Goal: Information Seeking & Learning: Learn about a topic

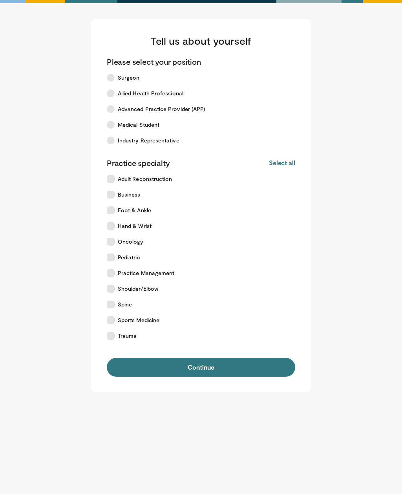
click at [158, 123] on span "Medical Student" at bounding box center [139, 125] width 42 height 8
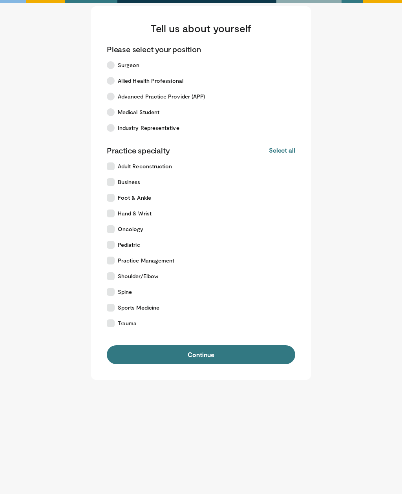
scroll to position [19, 0]
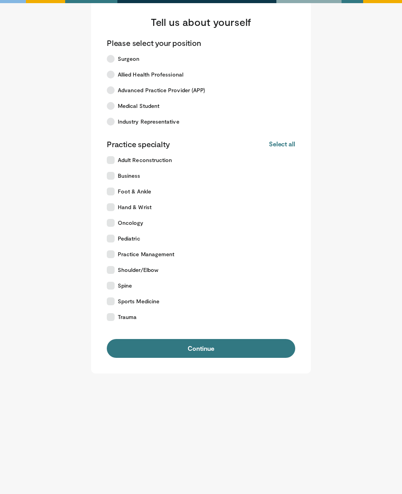
click at [37, 80] on main "Tell us about yourself Please select your position Surgeon Allied Health Profes…" at bounding box center [201, 186] width 377 height 373
click at [155, 318] on label "Trauma" at bounding box center [196, 317] width 188 height 16
click at [151, 349] on button "Continue" at bounding box center [201, 348] width 188 height 19
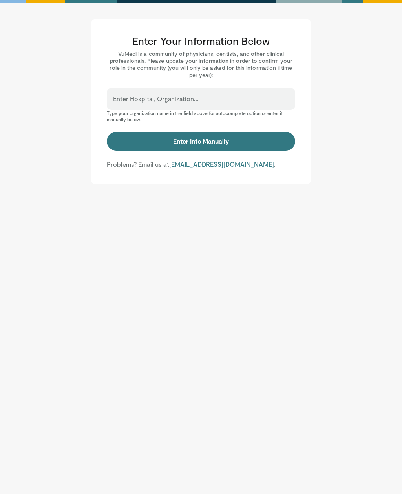
click at [276, 96] on div "Enter Hospital, Organization..." at bounding box center [201, 99] width 188 height 22
click at [212, 98] on input "Enter Hospital, Organization..." at bounding box center [201, 102] width 176 height 9
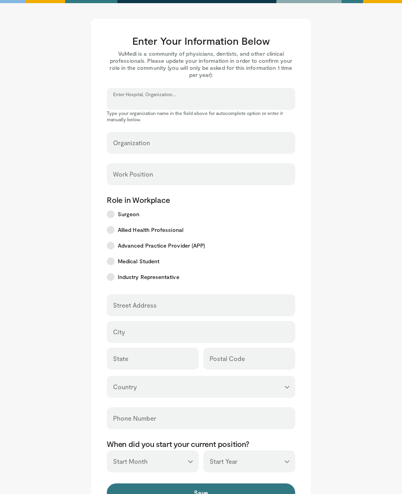
click at [258, 99] on input "Enter Hospital, Organization..." at bounding box center [201, 102] width 176 height 9
type input "*"
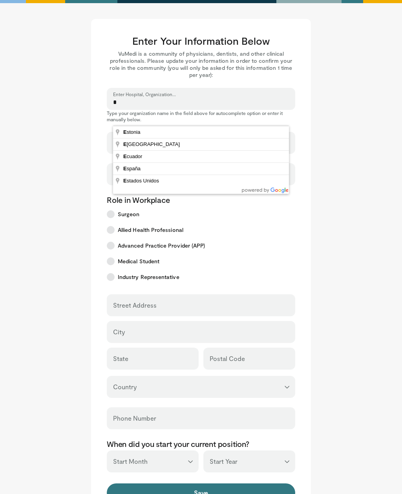
type input "*******"
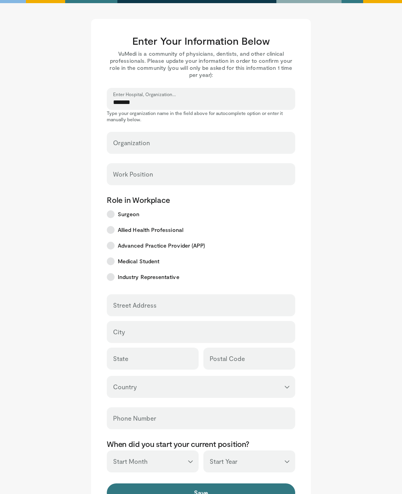
select select "**"
type input "*******"
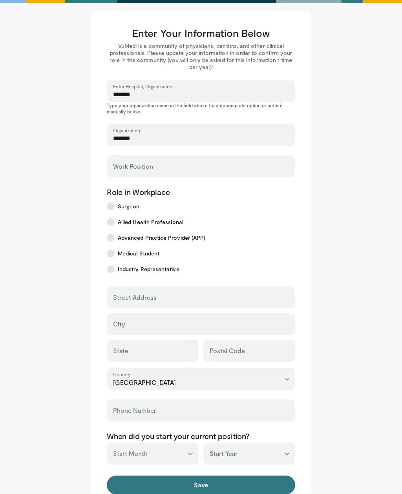
scroll to position [13, 0]
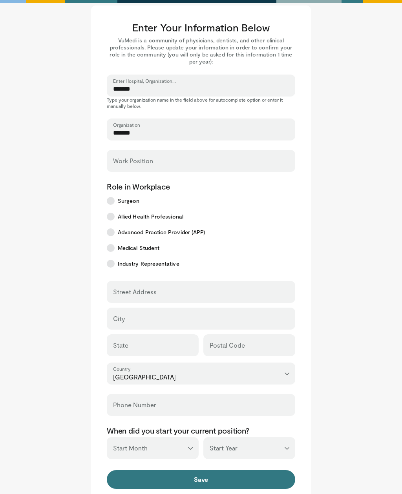
click at [229, 157] on div "Work Position" at bounding box center [201, 161] width 188 height 22
click at [216, 164] on input "Work Position" at bounding box center [201, 164] width 176 height 9
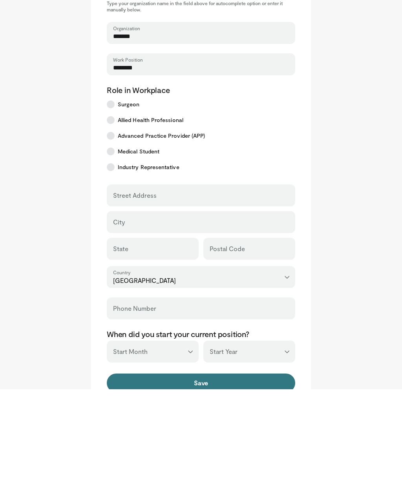
type input "*******"
click at [262, 299] on input "Street Address" at bounding box center [201, 303] width 176 height 9
type input "*********"
click at [201, 326] on input "City" at bounding box center [201, 330] width 176 height 9
type input "*****"
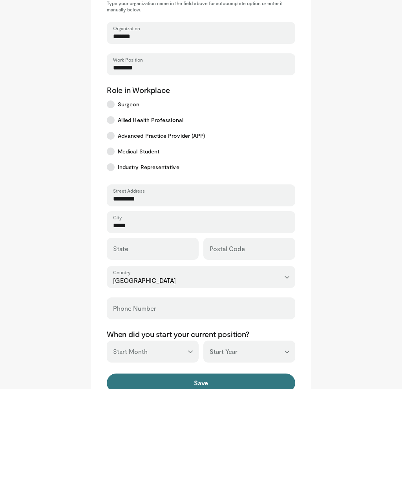
click at [184, 342] on div "State" at bounding box center [153, 353] width 92 height 22
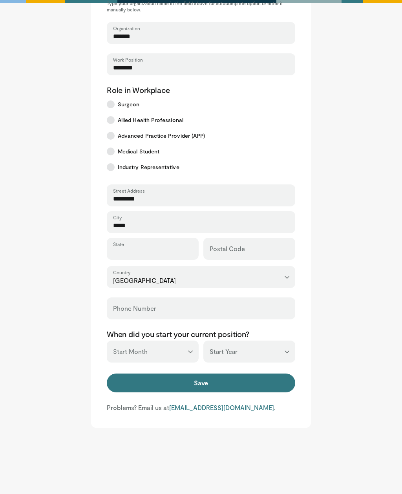
click at [186, 249] on input "State" at bounding box center [152, 252] width 79 height 9
type input "******"
click at [262, 243] on div "Postal Code" at bounding box center [249, 249] width 92 height 22
click at [244, 245] on label "Postal Code" at bounding box center [226, 249] width 35 height 16
click at [244, 248] on input "Postal Code" at bounding box center [248, 252] width 79 height 9
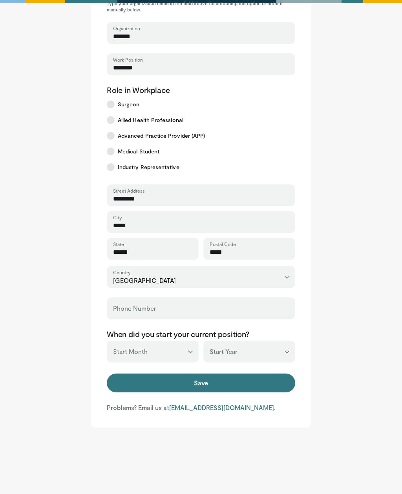
type input "*****"
click at [225, 306] on div "Phone Number" at bounding box center [201, 308] width 188 height 22
click at [244, 308] on input "Phone Number" at bounding box center [201, 311] width 176 height 9
type input "*"
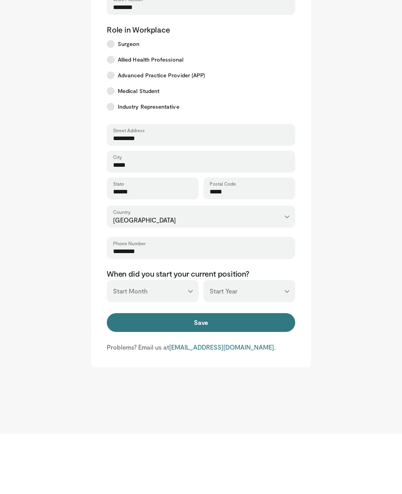
type input "*********"
click at [180, 340] on select "*** ******* ******** ***** ***** *** **** **** ****** ********* ******* *******…" at bounding box center [153, 351] width 92 height 22
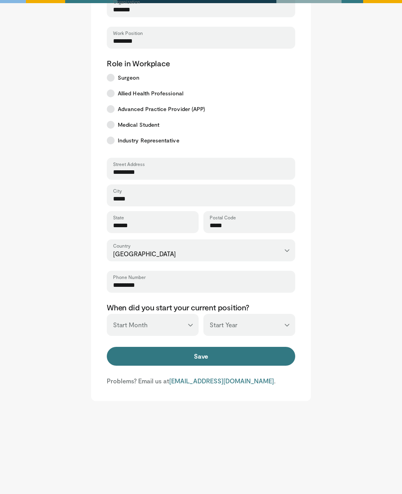
select select "*"
click at [231, 319] on select "*** **** **** **** **** **** **** **** **** **** **** **** **** **** **** **** …" at bounding box center [249, 325] width 92 height 22
select select "****"
click at [222, 359] on button "Save" at bounding box center [201, 356] width 188 height 19
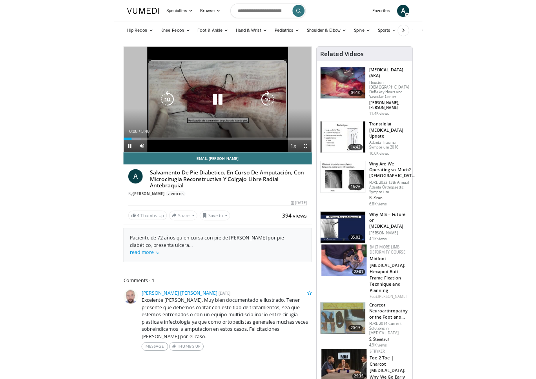
scroll to position [9, 0]
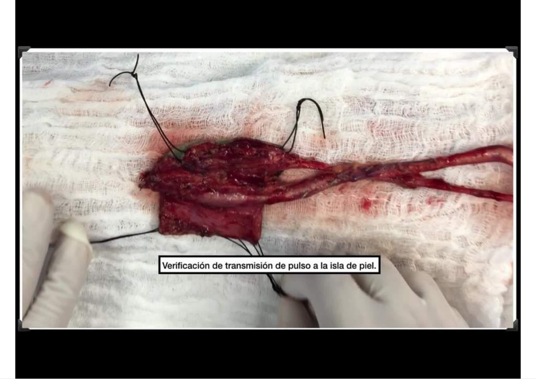
click at [149, 80] on div "10 seconds Tap to unmute" at bounding box center [268, 189] width 536 height 379
click at [188, 207] on div "10 seconds Tap to unmute" at bounding box center [268, 189] width 536 height 379
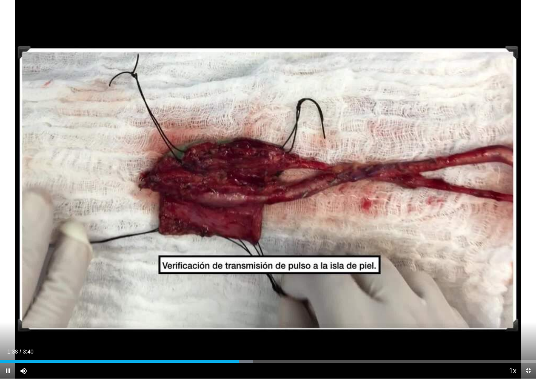
click at [247, 214] on div "10 seconds Tap to unmute" at bounding box center [268, 189] width 536 height 379
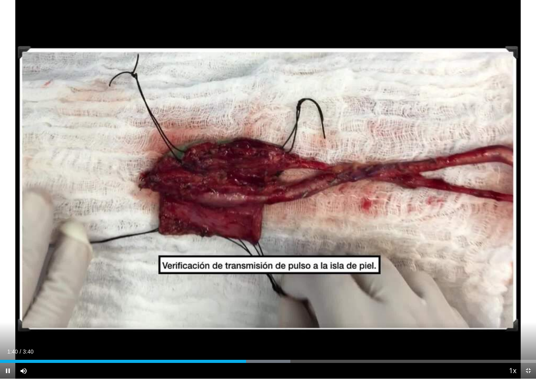
click at [80, 77] on div "10 seconds Tap to unmute" at bounding box center [268, 189] width 536 height 379
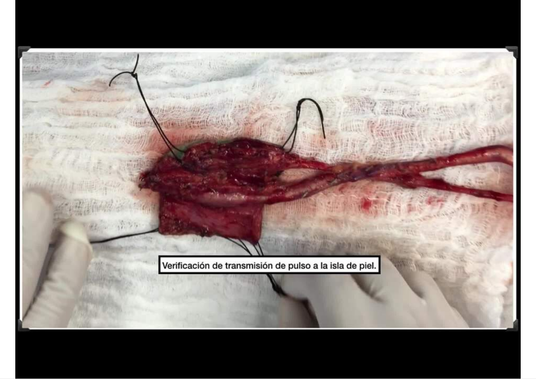
click at [86, 47] on div "10 seconds Tap to unmute" at bounding box center [268, 189] width 536 height 379
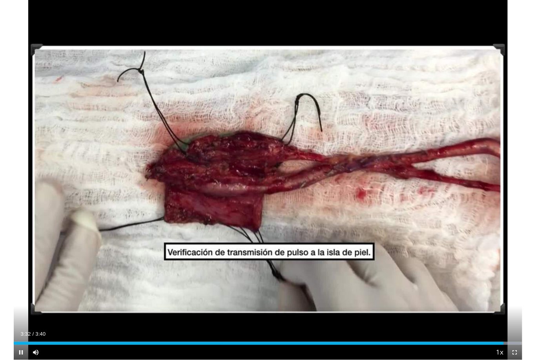
scroll to position [0, 0]
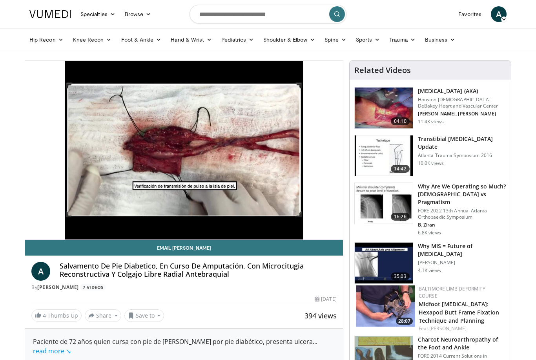
click at [389, 88] on img at bounding box center [384, 107] width 58 height 41
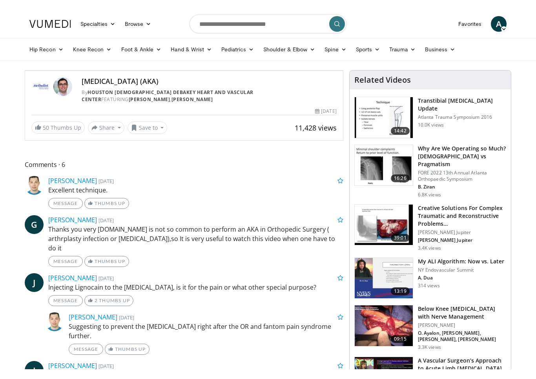
scroll to position [9, 0]
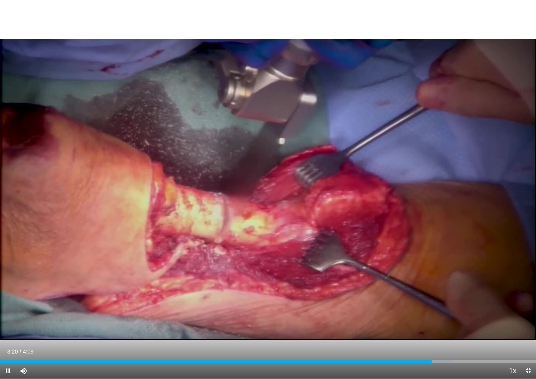
click at [360, 104] on div "10 seconds Tap to unmute" at bounding box center [268, 189] width 536 height 379
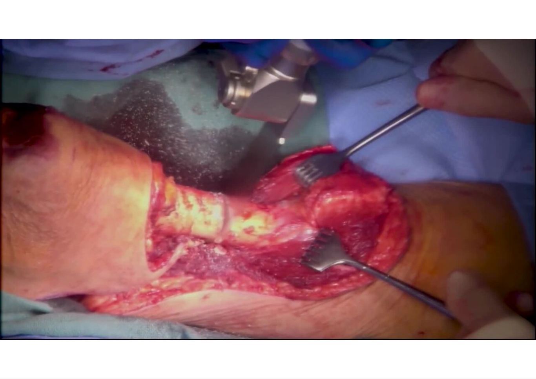
click at [75, 40] on div "10 seconds Tap to unmute" at bounding box center [268, 189] width 536 height 379
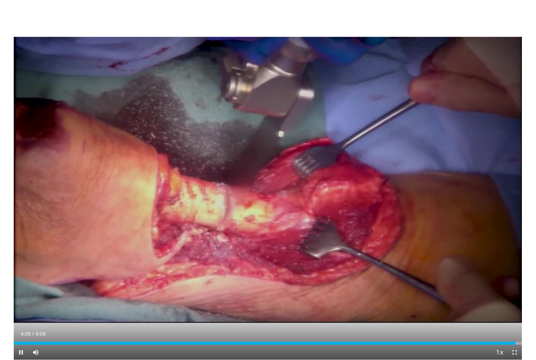
scroll to position [0, 0]
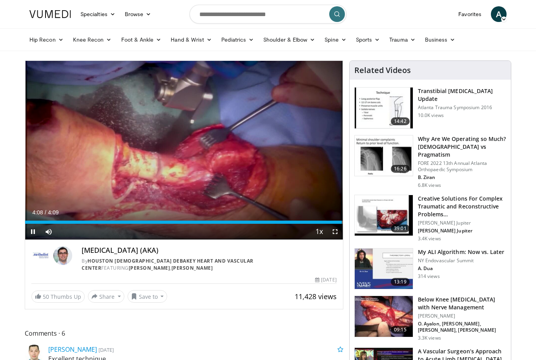
click at [58, 184] on div "10 seconds Tap to unmute" at bounding box center [184, 150] width 318 height 178
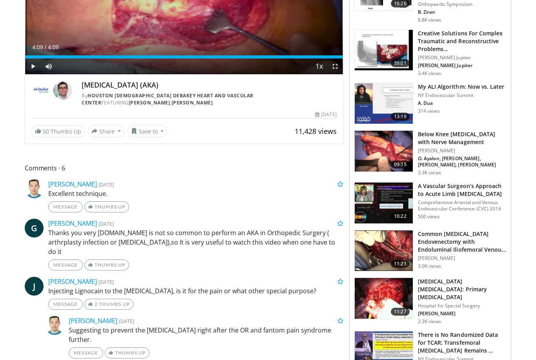
scroll to position [165, 0]
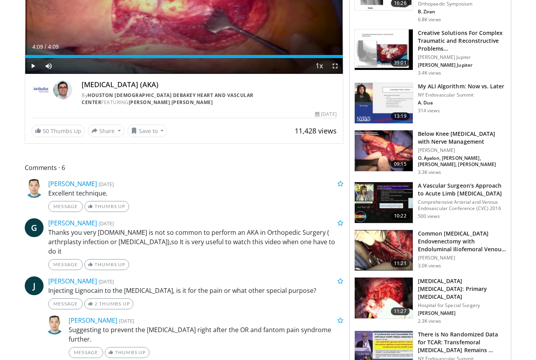
click at [473, 133] on h3 "Below Knee [MEDICAL_DATA] with Nerve Management" at bounding box center [462, 138] width 88 height 16
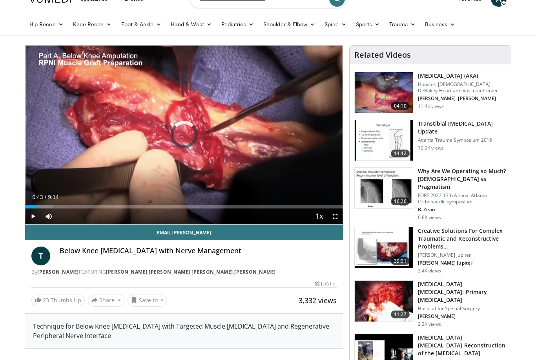
click at [49, 205] on div "Progress Bar" at bounding box center [39, 206] width 28 height 3
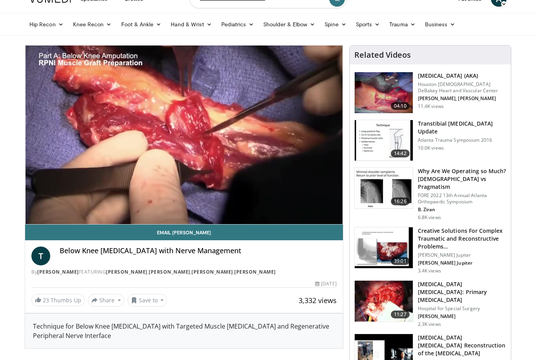
click at [82, 178] on div "10 seconds Tap to unmute" at bounding box center [184, 134] width 318 height 178
click at [96, 119] on div "10 seconds Tap to unmute" at bounding box center [184, 134] width 318 height 178
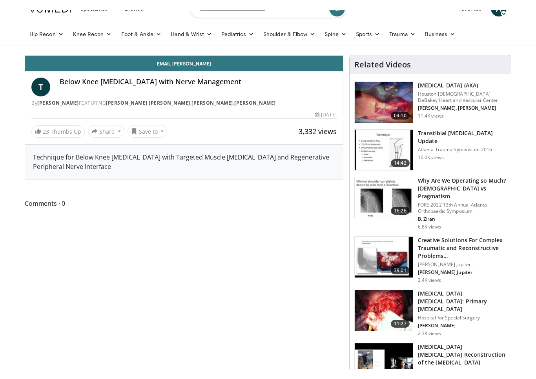
scroll to position [9, 0]
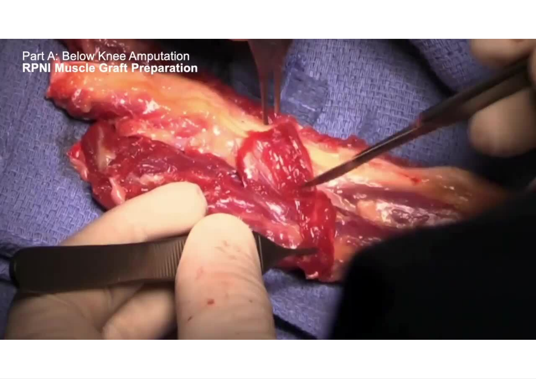
click at [359, 130] on div "10 seconds Tap to unmute" at bounding box center [268, 189] width 536 height 379
click at [287, 187] on div "10 seconds Tap to unmute" at bounding box center [268, 189] width 536 height 379
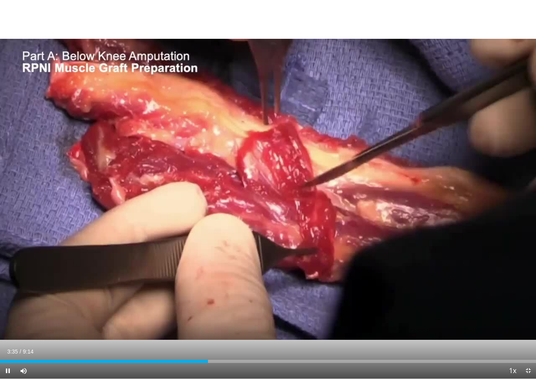
click at [75, 79] on div "10 seconds Tap to unmute" at bounding box center [268, 189] width 536 height 379
click at [67, 69] on div "10 seconds Tap to unmute" at bounding box center [268, 189] width 536 height 379
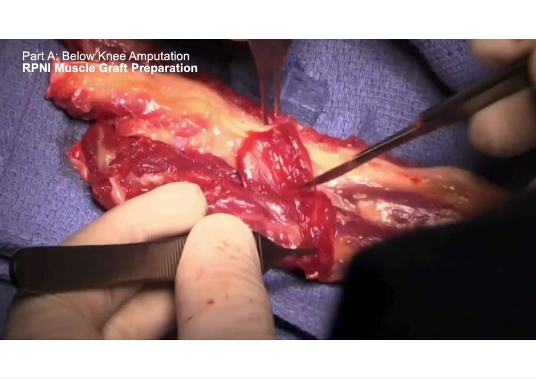
click at [76, 84] on div "10 seconds Tap to unmute" at bounding box center [268, 189] width 536 height 379
click at [84, 109] on div "10 seconds Tap to unmute" at bounding box center [268, 189] width 536 height 379
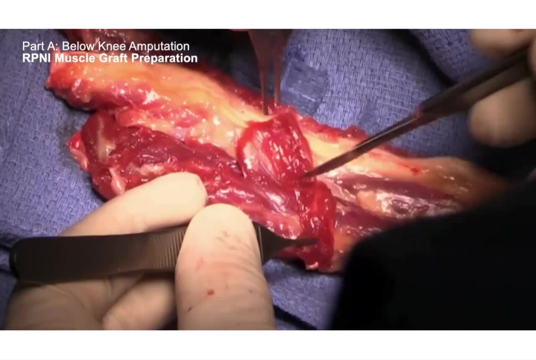
scroll to position [266, 0]
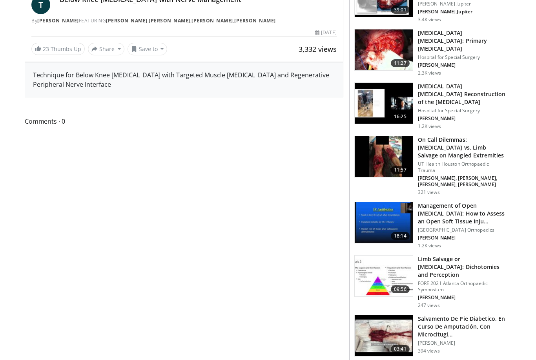
click at [393, 136] on img at bounding box center [384, 156] width 58 height 41
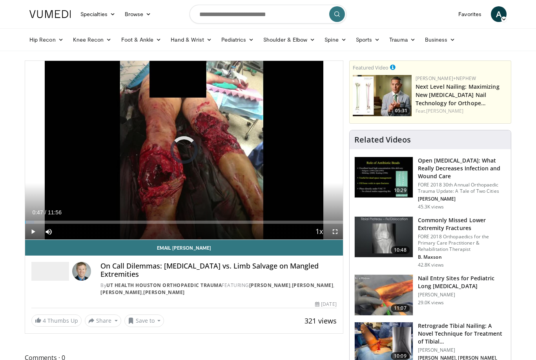
click at [46, 222] on div "Loaded : 2.79%" at bounding box center [184, 221] width 318 height 3
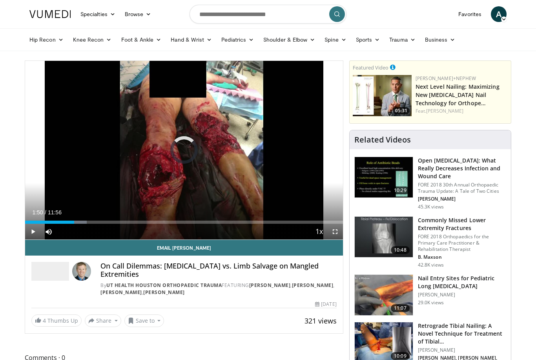
click at [72, 223] on div "Progress Bar" at bounding box center [49, 221] width 49 height 3
